Goal: Transaction & Acquisition: Obtain resource

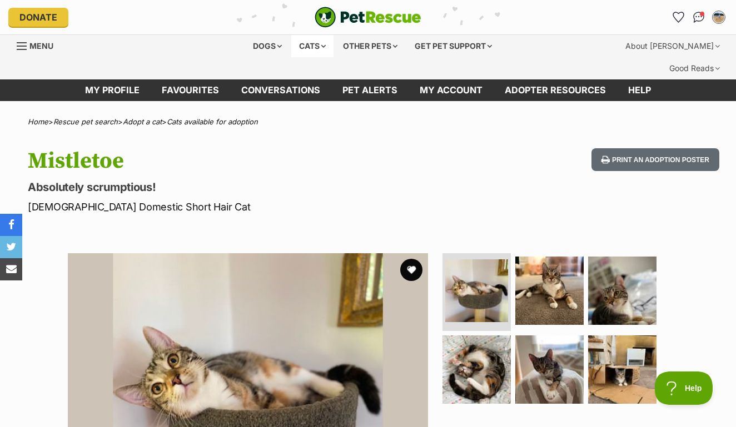
click at [314, 42] on div "Cats" at bounding box center [312, 46] width 42 height 22
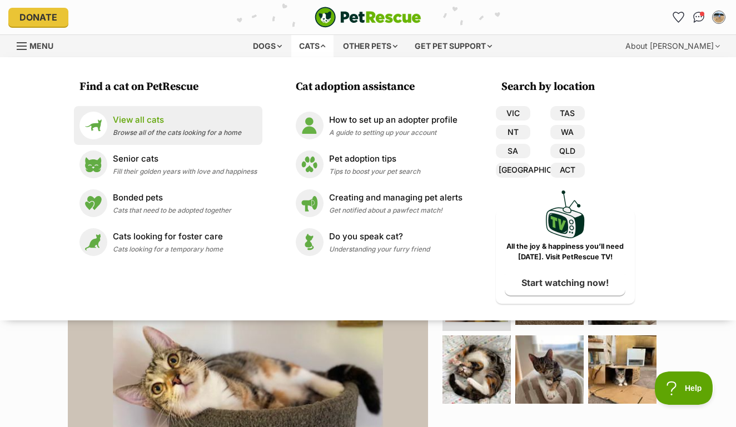
click at [161, 125] on p "View all cats" at bounding box center [177, 120] width 128 height 13
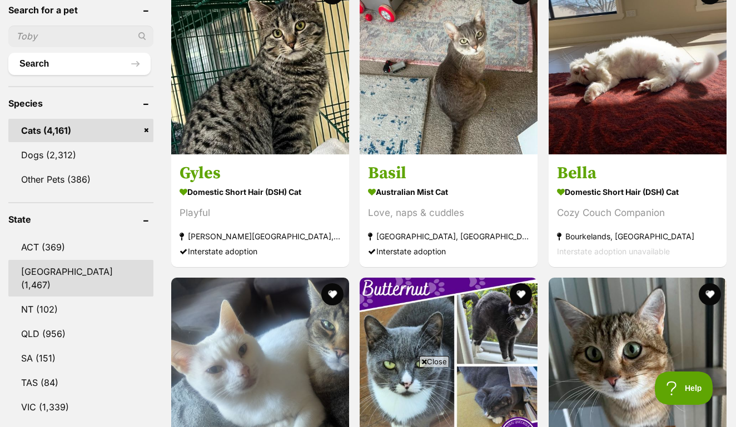
click at [60, 267] on link "NSW (1,467)" at bounding box center [80, 278] width 145 height 37
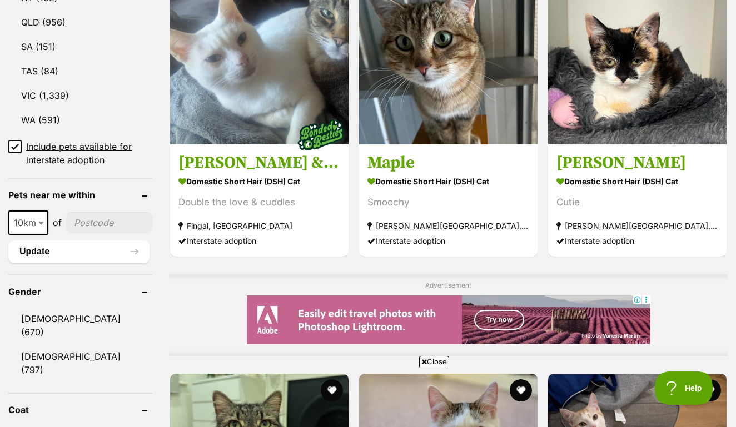
scroll to position [741, 0]
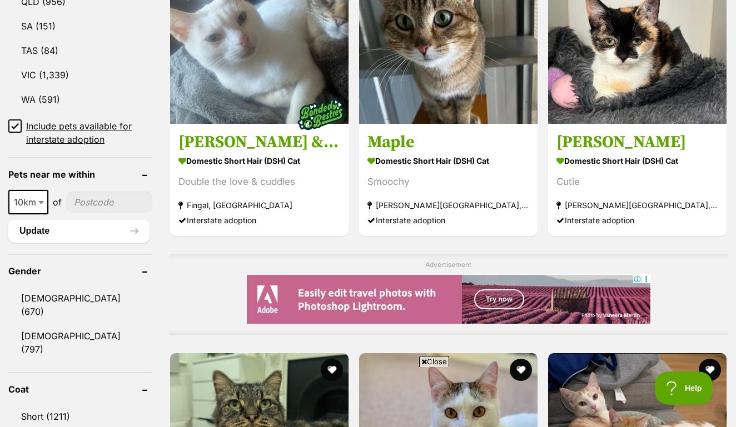
click at [104, 192] on input"] "postcode" at bounding box center [109, 202] width 86 height 21
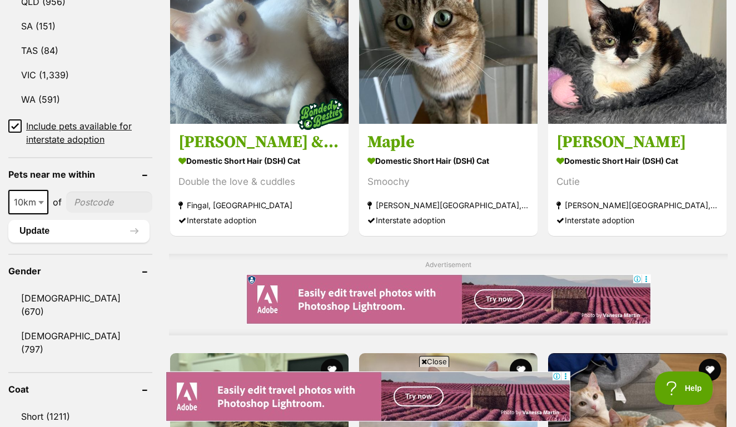
scroll to position [0, 0]
type input"] "2257"
click at [36, 194] on span "10km" at bounding box center [28, 202] width 38 height 16
select select "25"
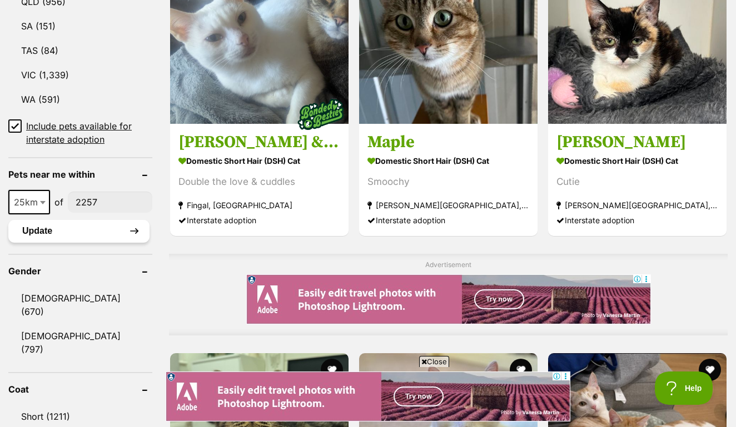
click at [76, 220] on button "Update" at bounding box center [78, 231] width 141 height 22
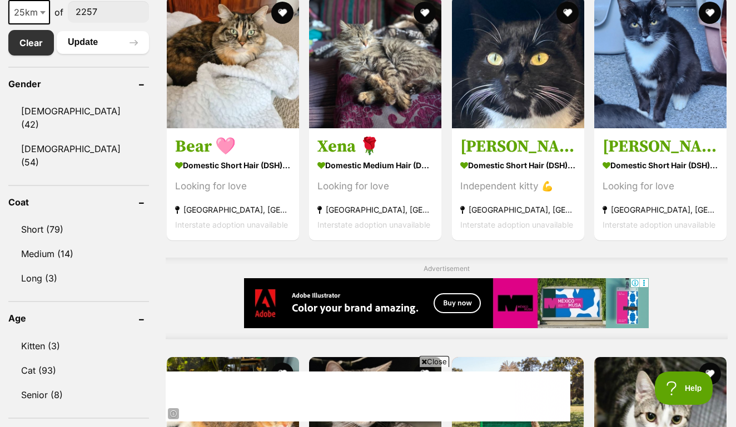
scroll to position [670, 0]
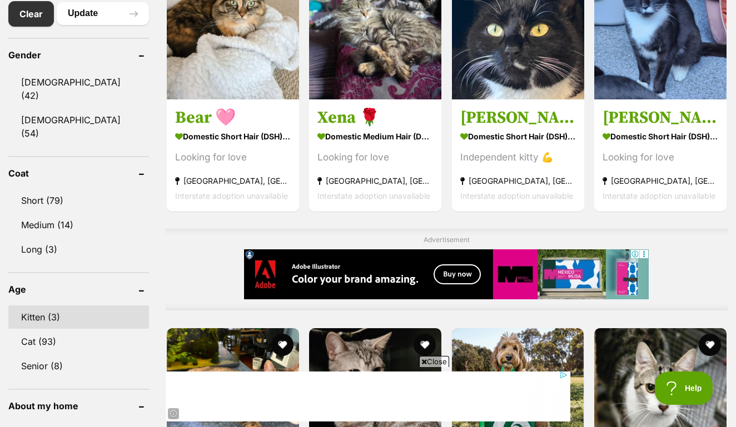
click at [47, 306] on link "Kitten (3)" at bounding box center [78, 317] width 141 height 23
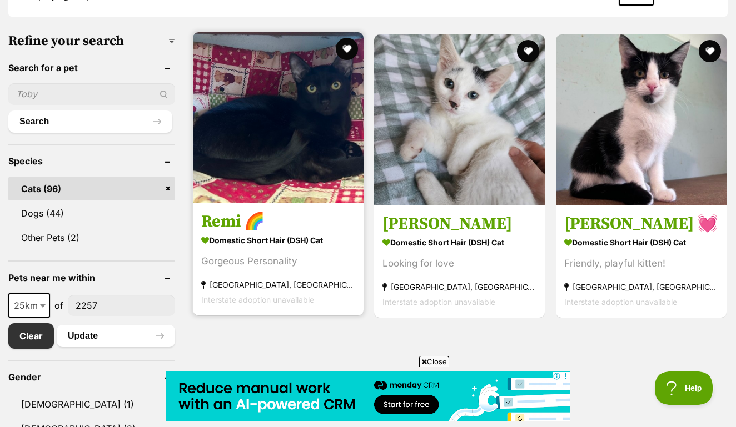
scroll to position [357, 0]
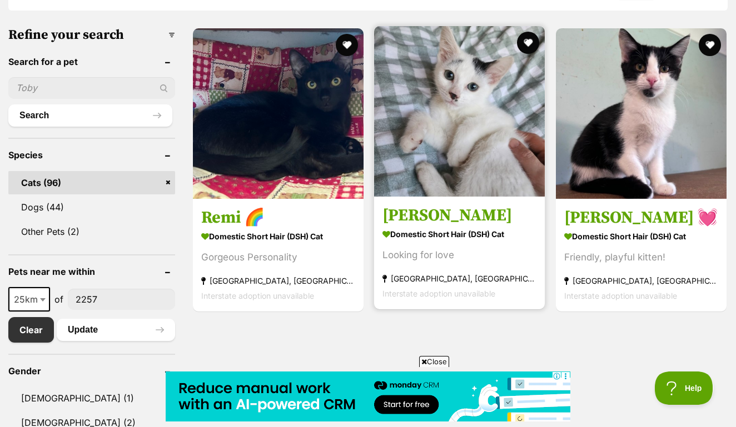
click at [466, 128] on img at bounding box center [459, 111] width 171 height 171
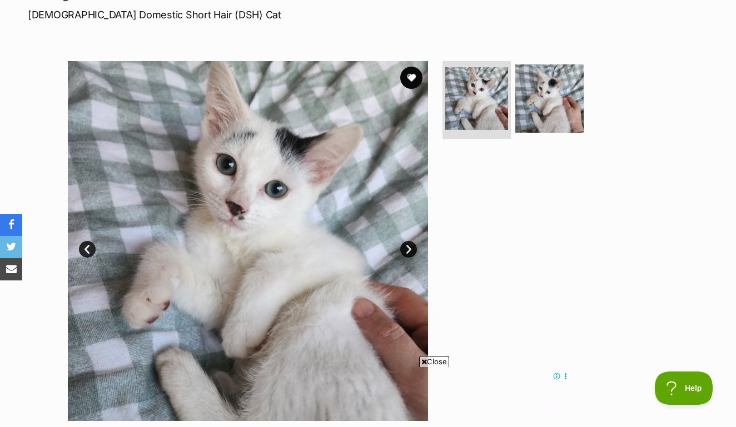
scroll to position [193, 0]
click at [538, 66] on img at bounding box center [549, 98] width 72 height 72
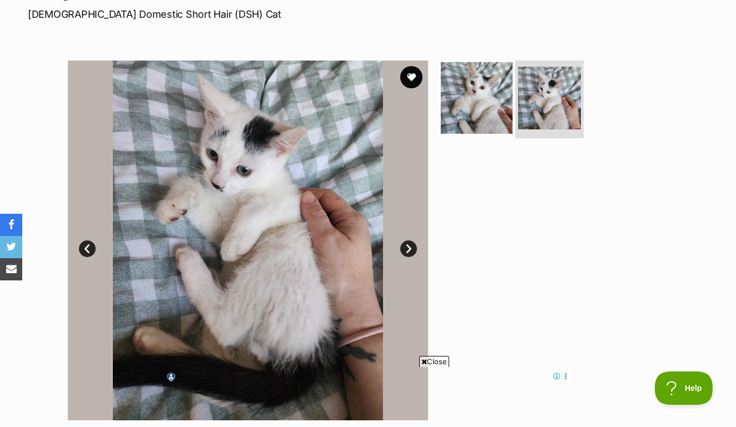
click at [476, 98] on img at bounding box center [477, 98] width 72 height 72
